Goal: Check status: Check status

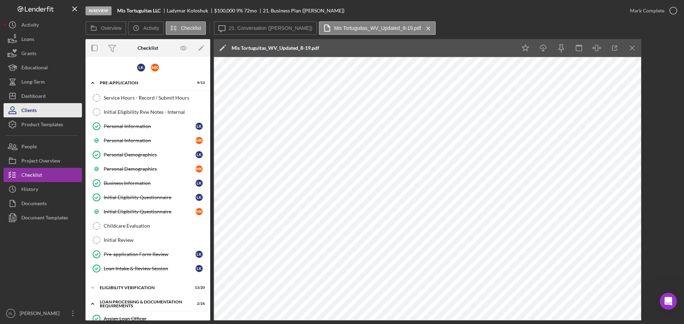
scroll to position [335, 0]
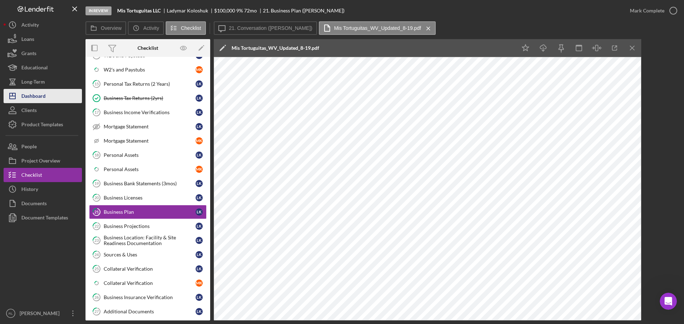
click at [40, 99] on div "Dashboard" at bounding box center [33, 97] width 24 height 16
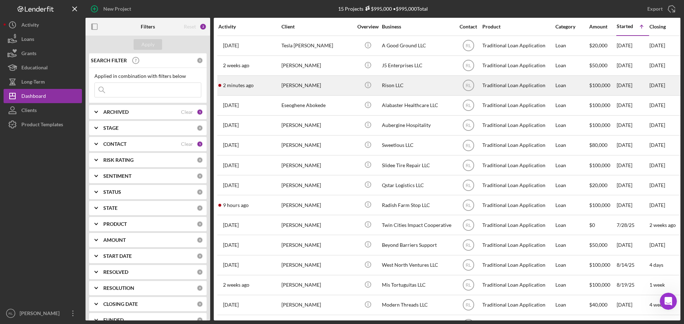
click at [319, 85] on div "[PERSON_NAME]" at bounding box center [316, 85] width 71 height 19
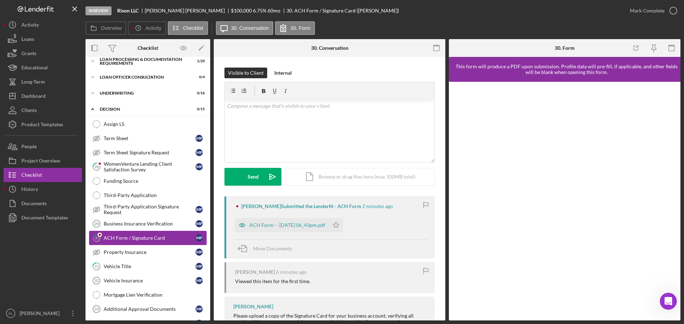
scroll to position [87, 0]
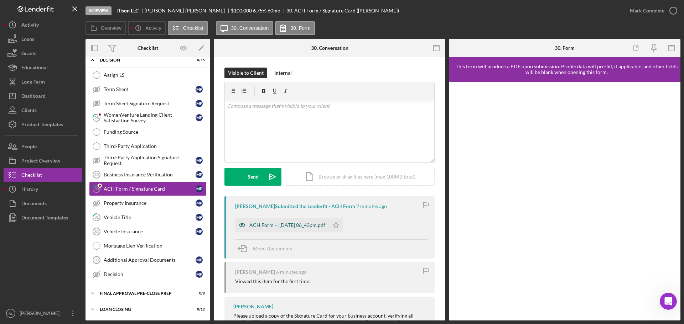
click at [295, 229] on div "ACH Form -- [DATE] 06_43pm.pdf" at bounding box center [282, 225] width 94 height 14
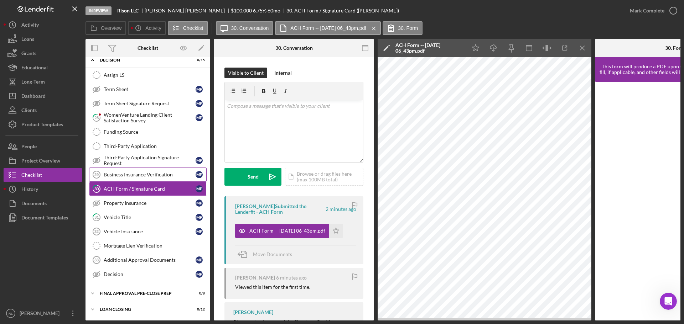
click at [152, 176] on div "Business Insurance Verification" at bounding box center [150, 175] width 92 height 6
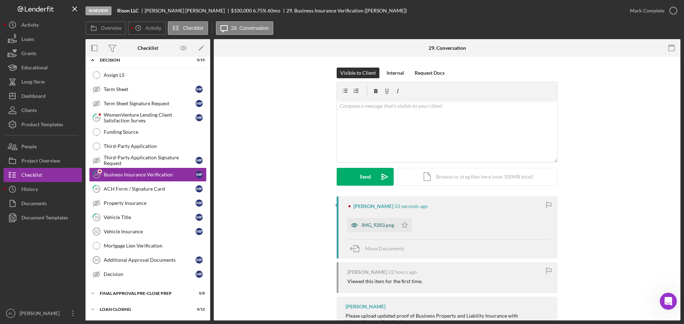
click at [364, 228] on div "IMG_9283.png" at bounding box center [377, 226] width 32 height 6
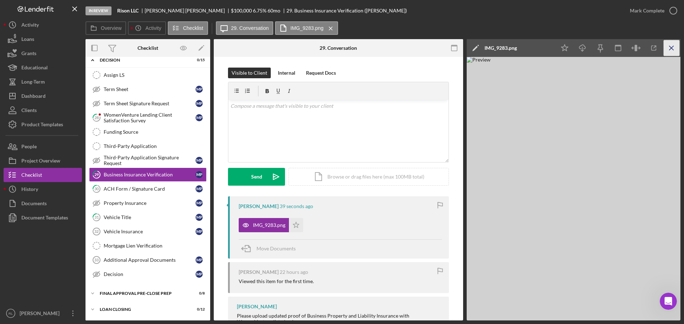
click at [675, 43] on icon "Icon/Menu Close" at bounding box center [671, 48] width 16 height 16
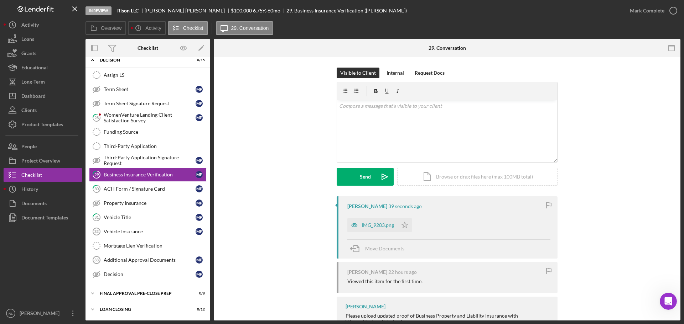
click at [275, 216] on div "[PERSON_NAME] 39 seconds ago IMG_9283.png Icon/Star Move Documents [PERSON_NAME…" at bounding box center [446, 285] width 445 height 176
drag, startPoint x: 144, startPoint y: 189, endPoint x: 185, endPoint y: 193, distance: 41.5
click at [144, 189] on div "ACH Form / Signature Card" at bounding box center [150, 189] width 92 height 6
